Goal: Transaction & Acquisition: Purchase product/service

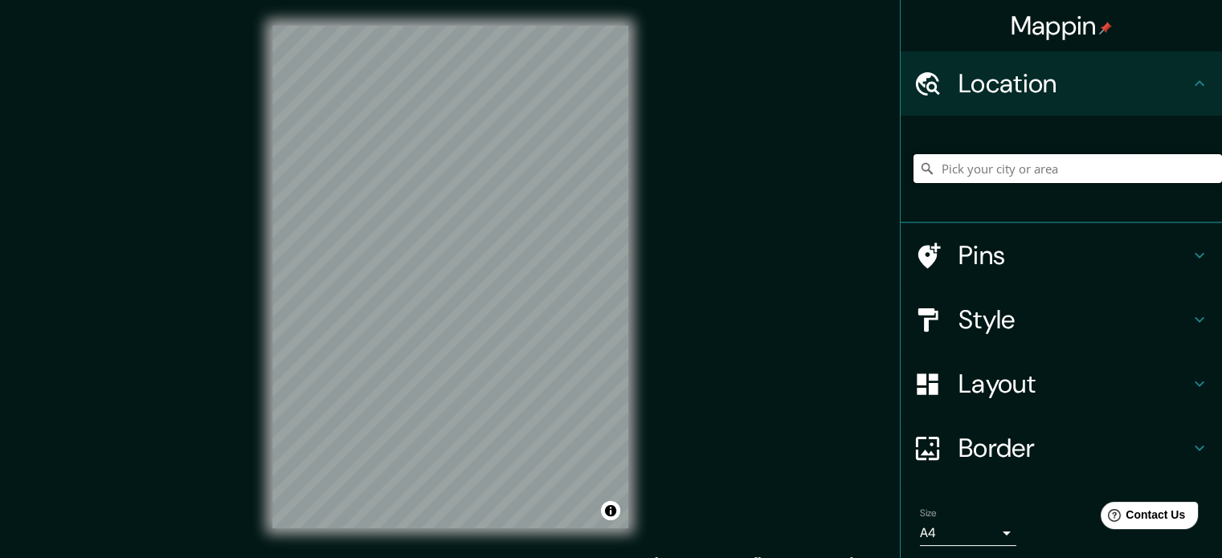
click at [1012, 163] on input "Pick your city or area" at bounding box center [1067, 168] width 308 height 29
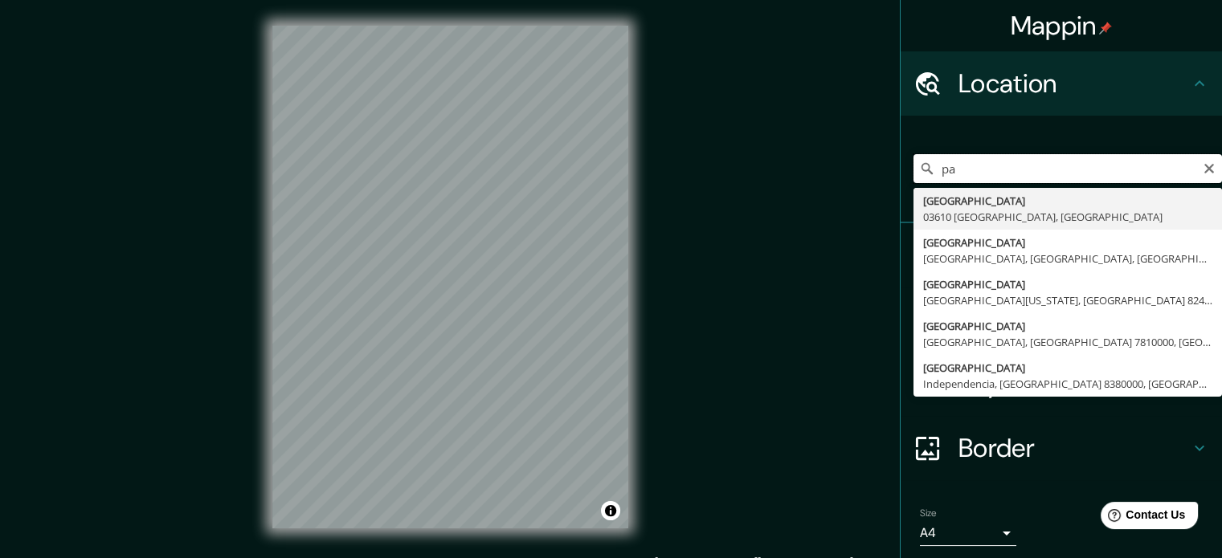
type input "p"
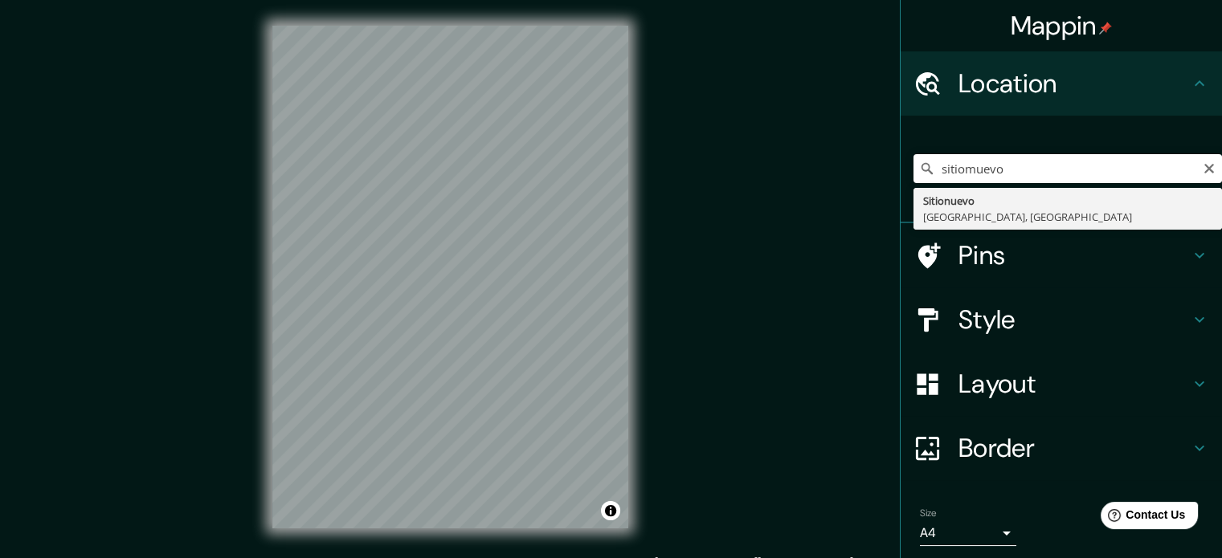
type input "Sitionuevo, [GEOGRAPHIC_DATA], [GEOGRAPHIC_DATA]"
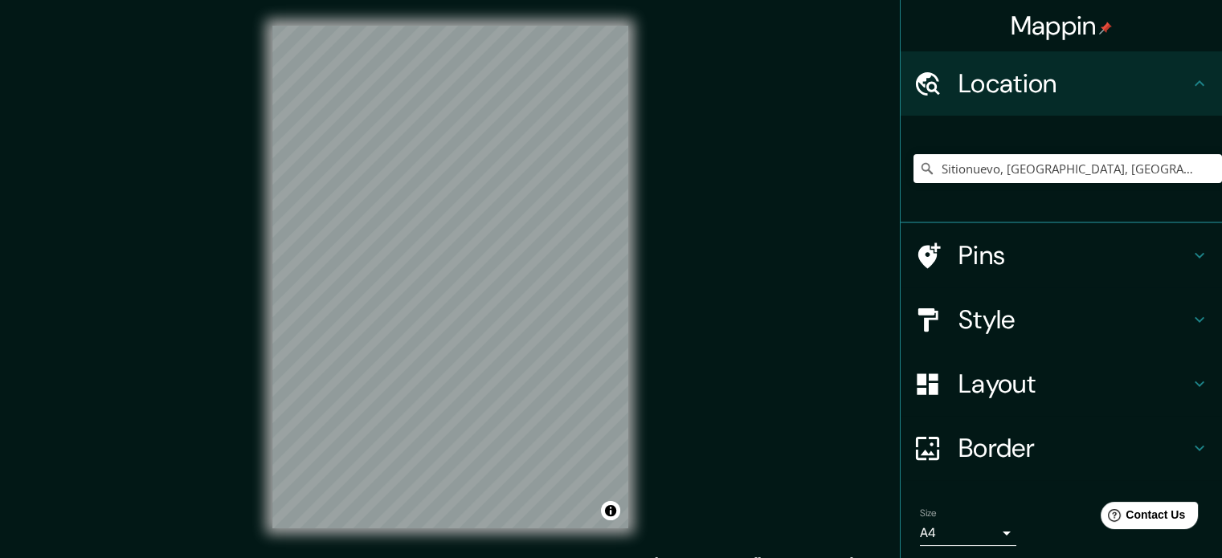
click at [974, 320] on h4 "Style" at bounding box center [1073, 320] width 231 height 32
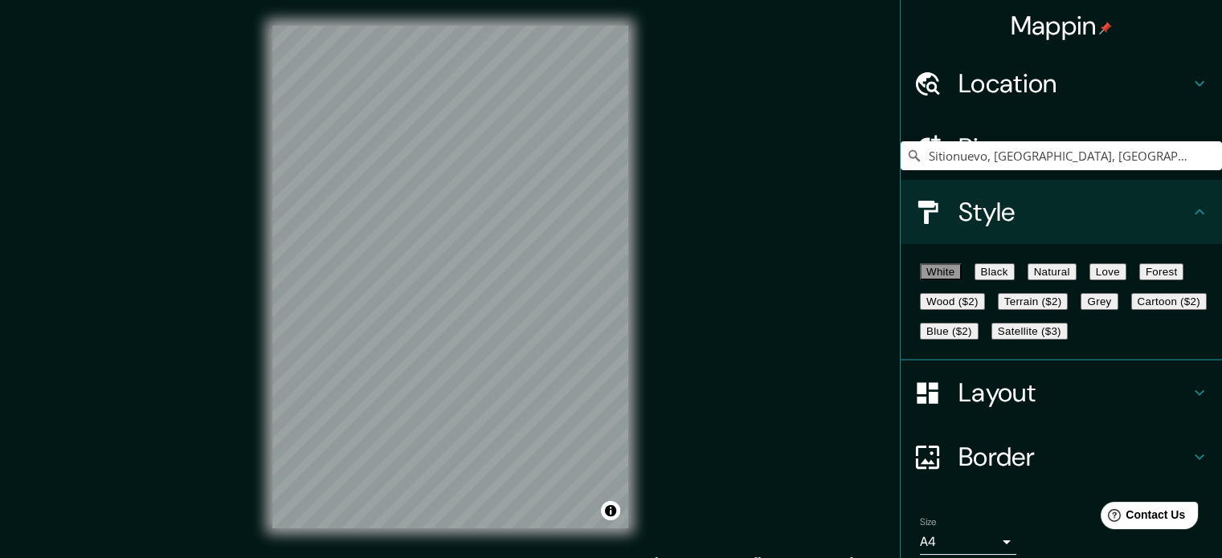
click at [1131, 310] on button "Cartoon ($2)" at bounding box center [1169, 301] width 76 height 17
click at [1068, 310] on button "Terrain ($2)" at bounding box center [1033, 301] width 71 height 17
click at [1139, 280] on button "Forest" at bounding box center [1161, 271] width 45 height 17
click at [985, 310] on button "Wood ($2)" at bounding box center [952, 301] width 65 height 17
click at [514, 313] on div at bounding box center [517, 309] width 13 height 13
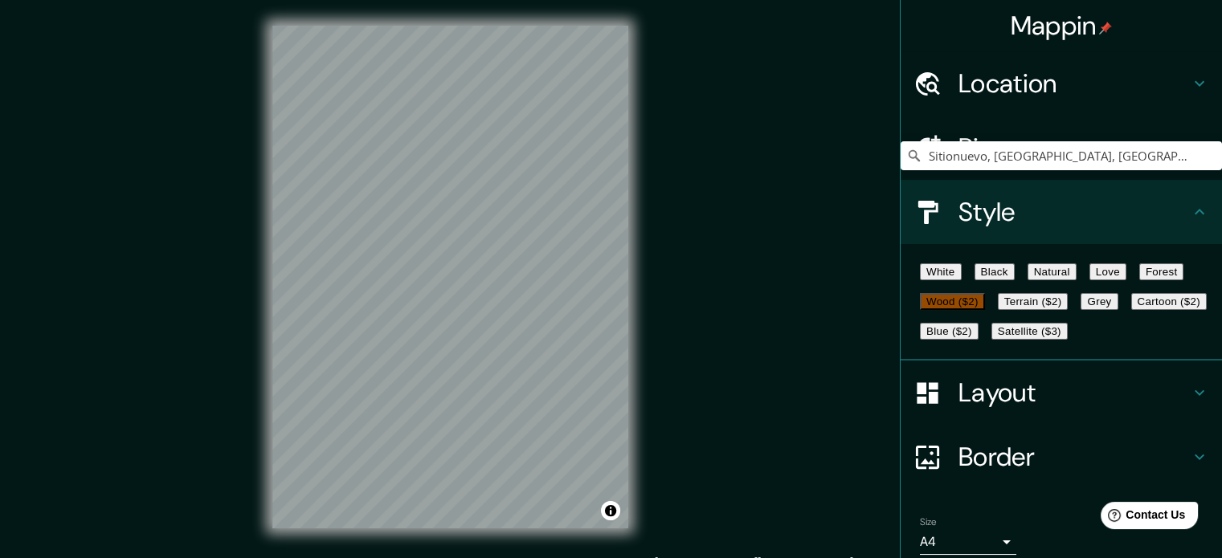
click at [216, 340] on div "Mappin Location Sitionuevo, [GEOGRAPHIC_DATA], [GEOGRAPHIC_DATA] Pins Style Whi…" at bounding box center [611, 290] width 1222 height 580
